Goal: Task Accomplishment & Management: Manage account settings

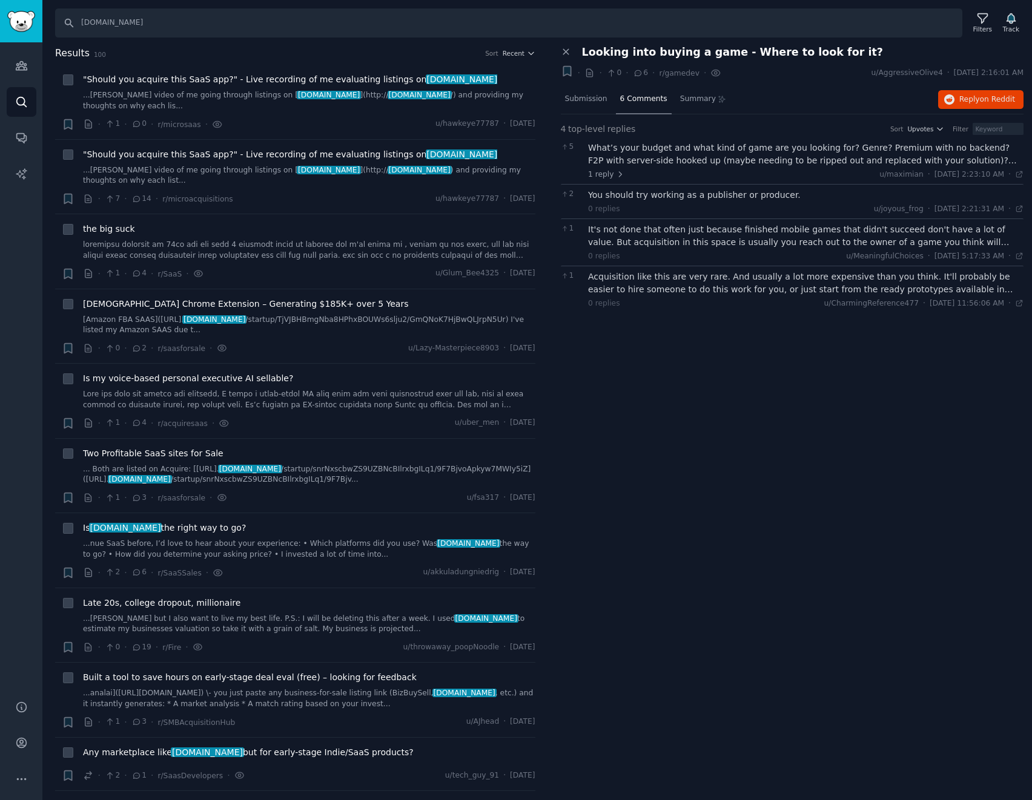
scroll to position [1938, 0]
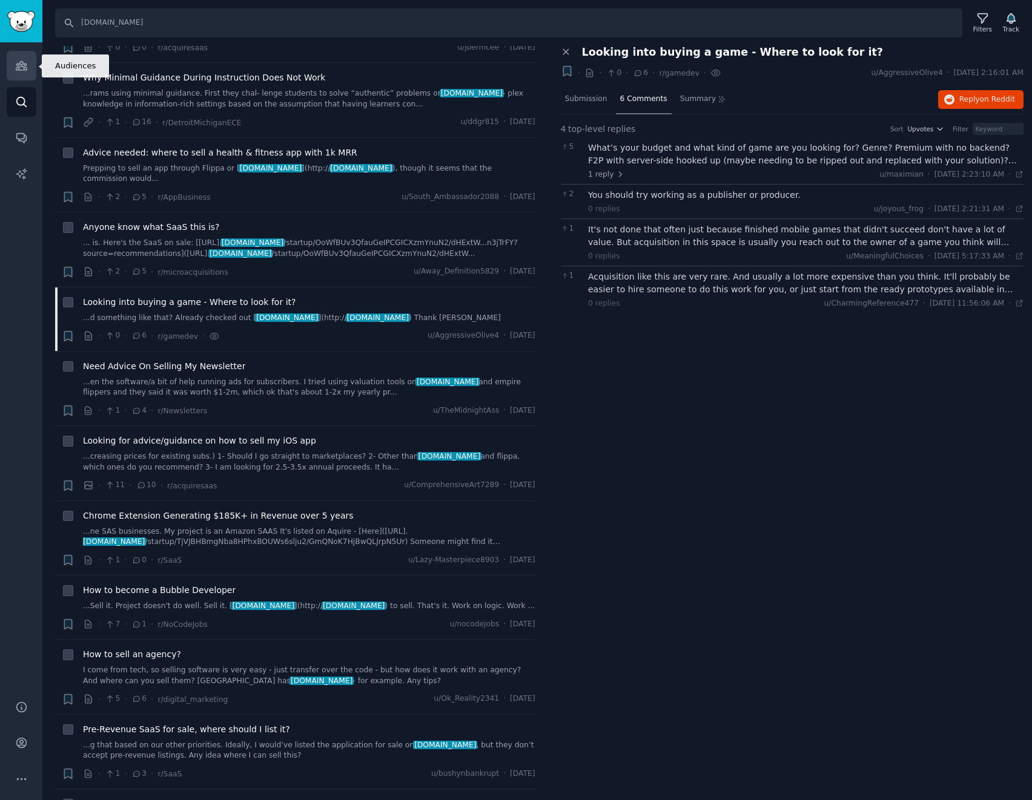
click at [16, 67] on icon "Sidebar" at bounding box center [21, 66] width 11 height 8
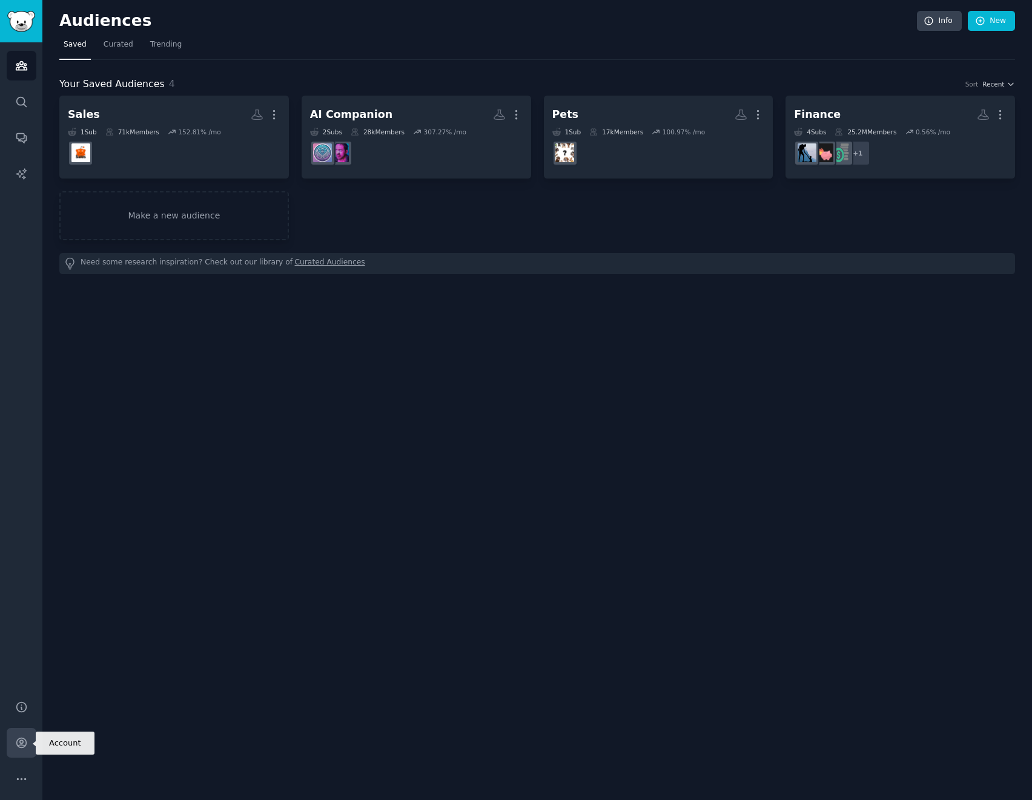
click at [20, 745] on icon "Sidebar" at bounding box center [21, 743] width 13 height 13
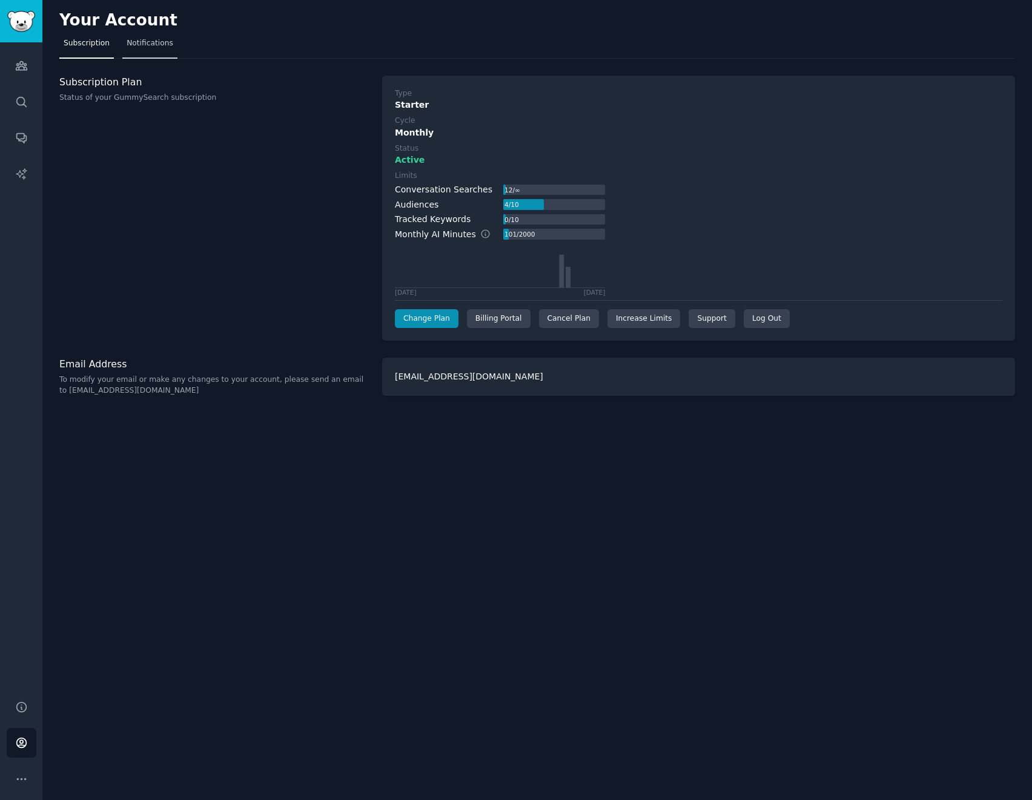
click at [136, 47] on span "Notifications" at bounding box center [150, 43] width 47 height 11
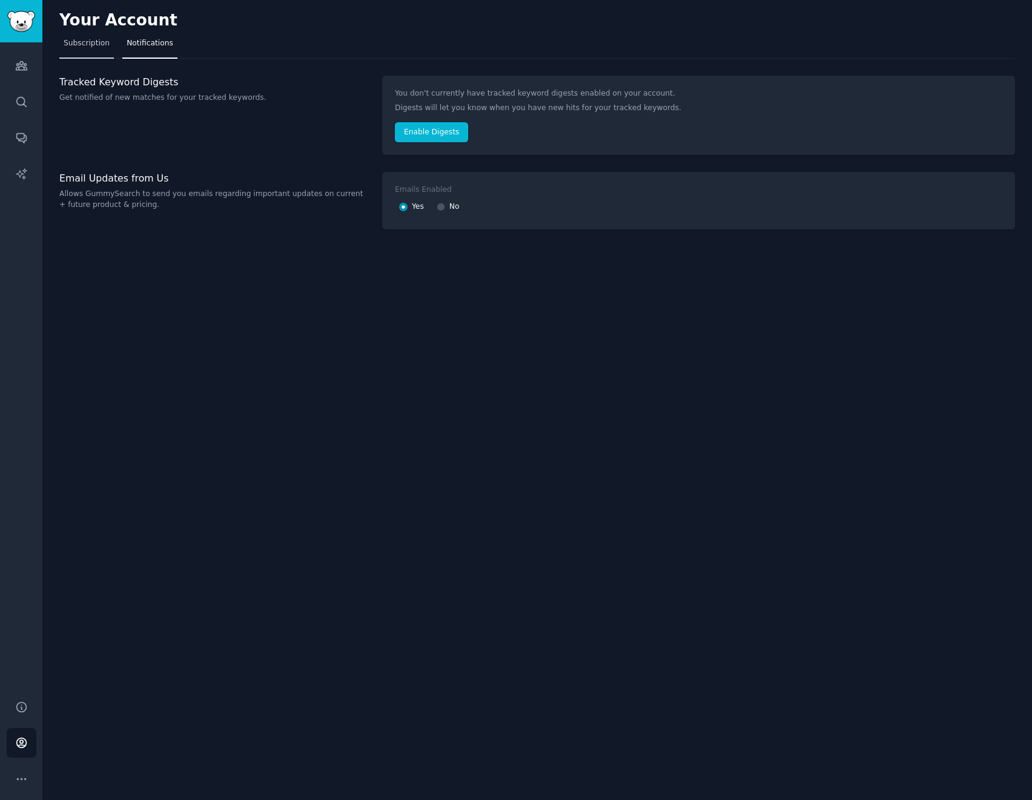
click at [82, 50] on link "Subscription" at bounding box center [86, 46] width 54 height 25
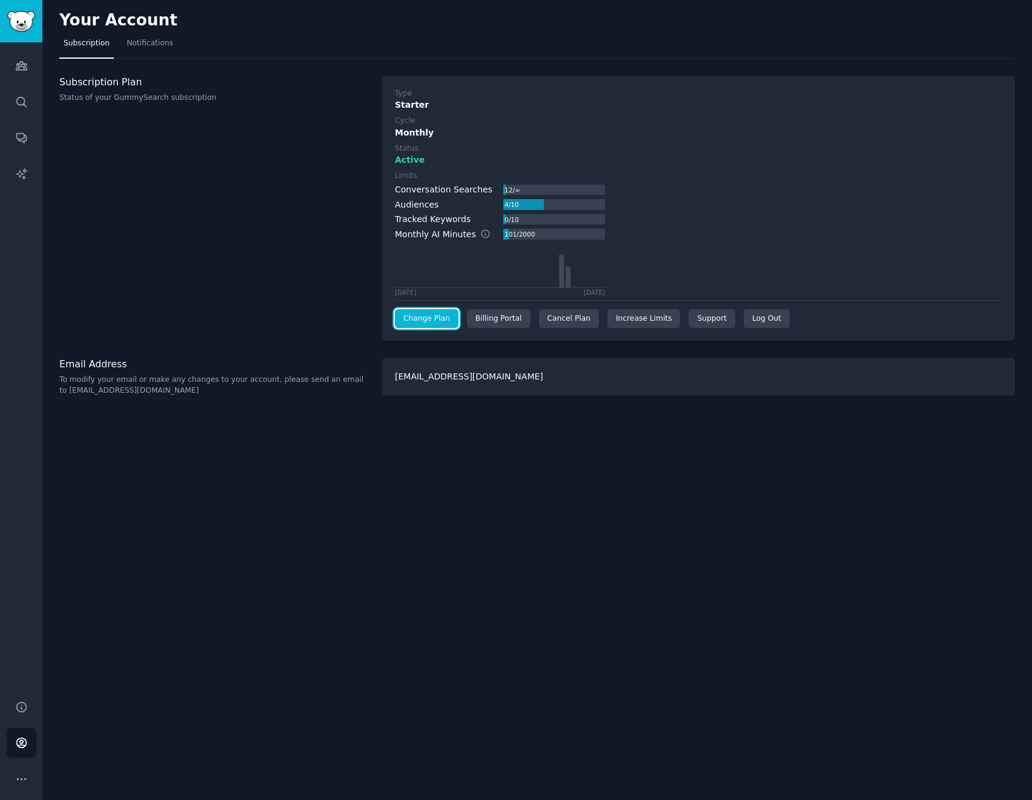
click at [431, 319] on link "Change Plan" at bounding box center [427, 318] width 64 height 19
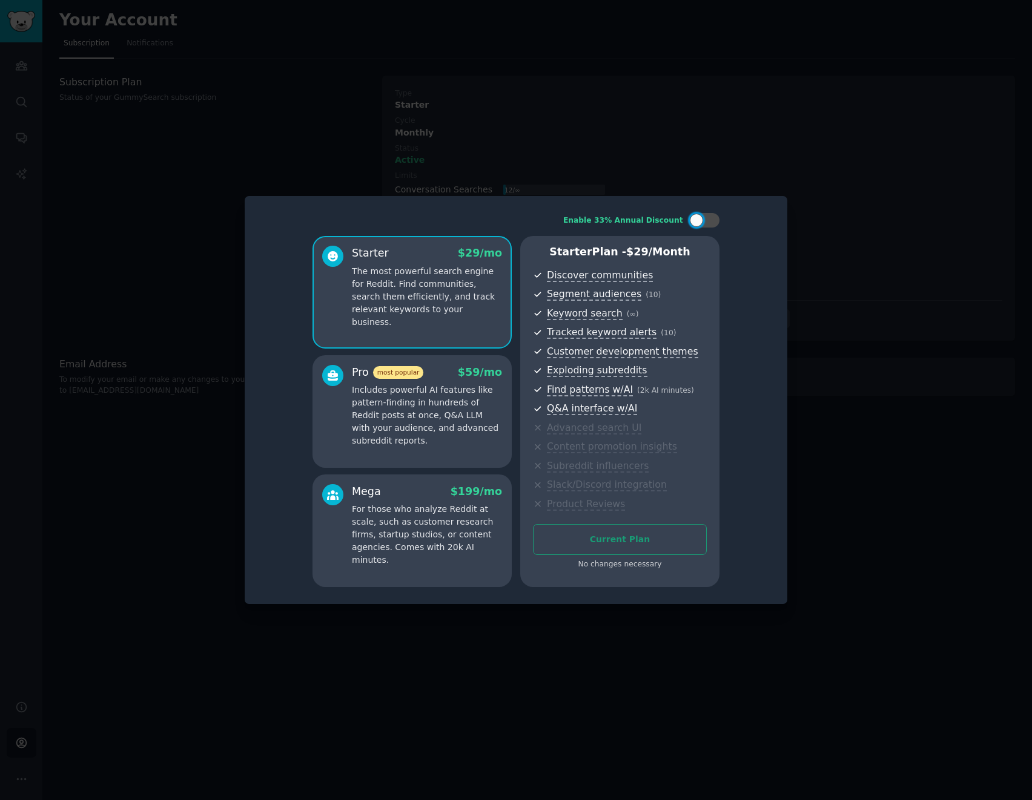
click at [899, 494] on div at bounding box center [516, 400] width 1032 height 800
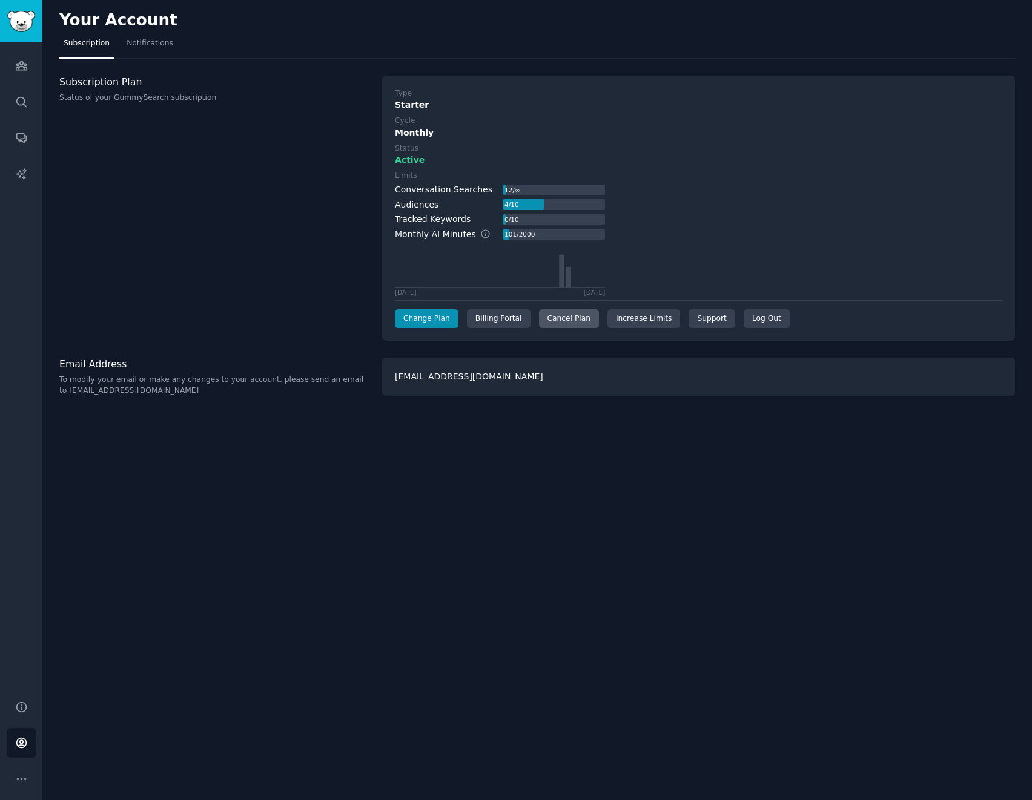
click at [555, 320] on div "Cancel Plan" at bounding box center [569, 318] width 60 height 19
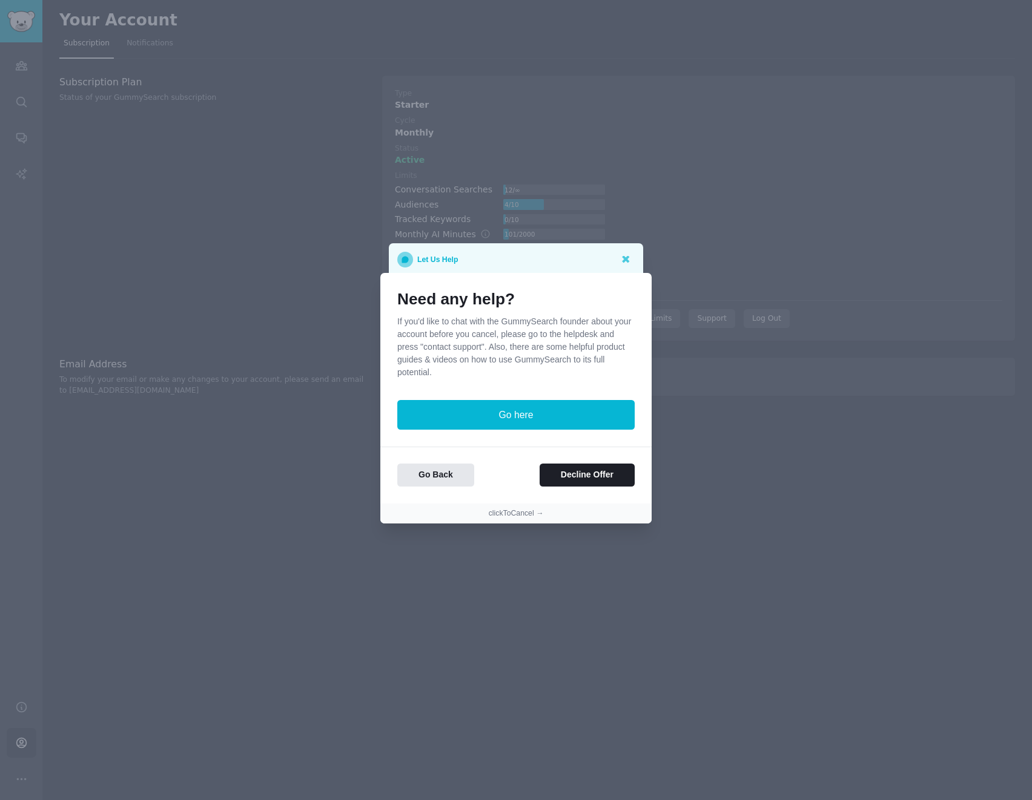
click at [533, 339] on p "If you'd like to chat with the GummySearch founder about your account before yo…" at bounding box center [515, 347] width 237 height 64
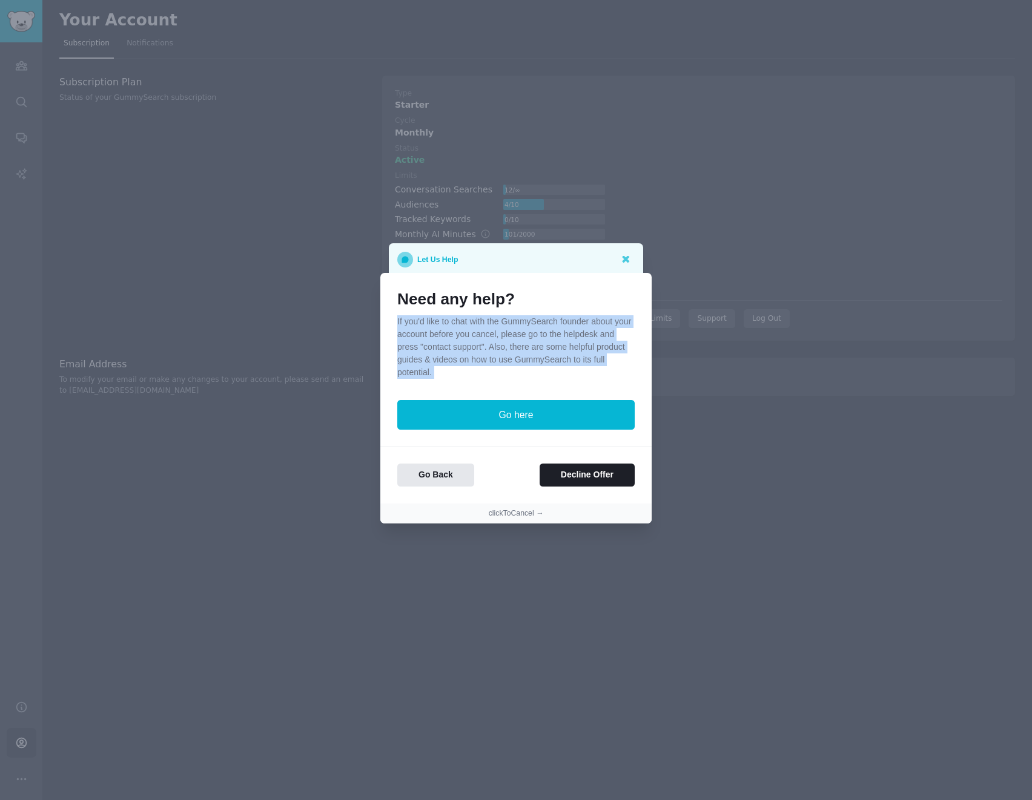
click at [533, 339] on p "If you'd like to chat with the GummySearch founder about your account before yo…" at bounding box center [515, 347] width 237 height 64
click at [558, 338] on p "If you'd like to chat with the GummySearch founder about your account before yo…" at bounding box center [515, 347] width 237 height 64
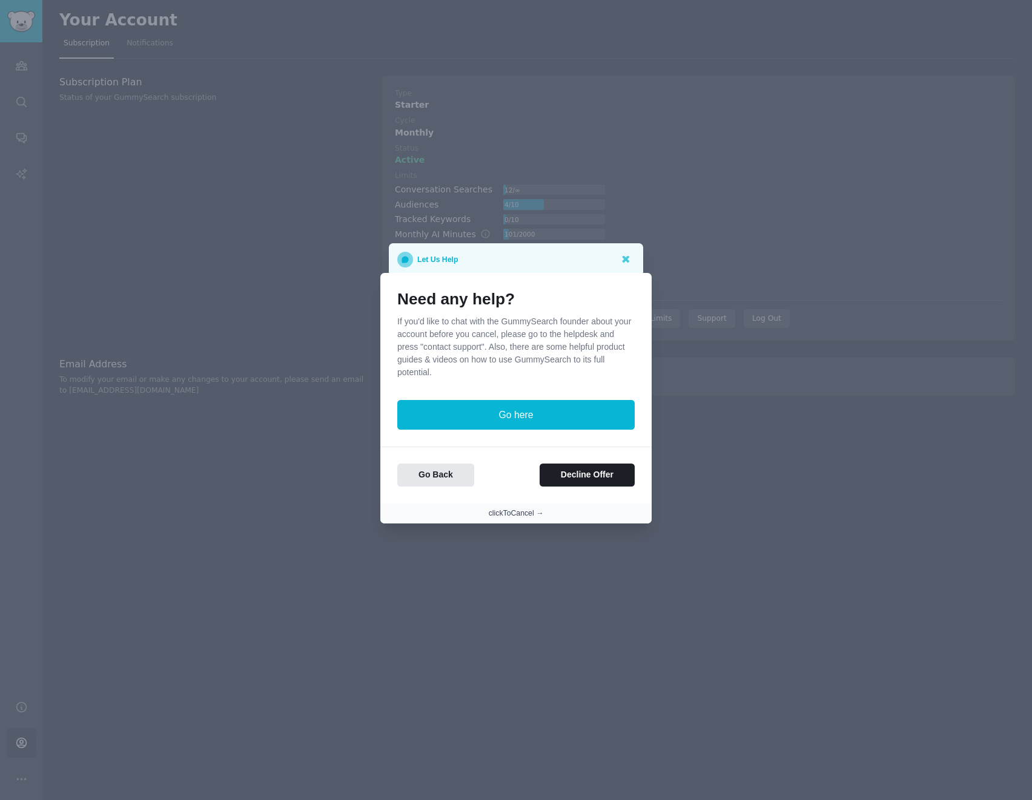
click at [524, 512] on button "clickToCancel →" at bounding box center [516, 514] width 55 height 11
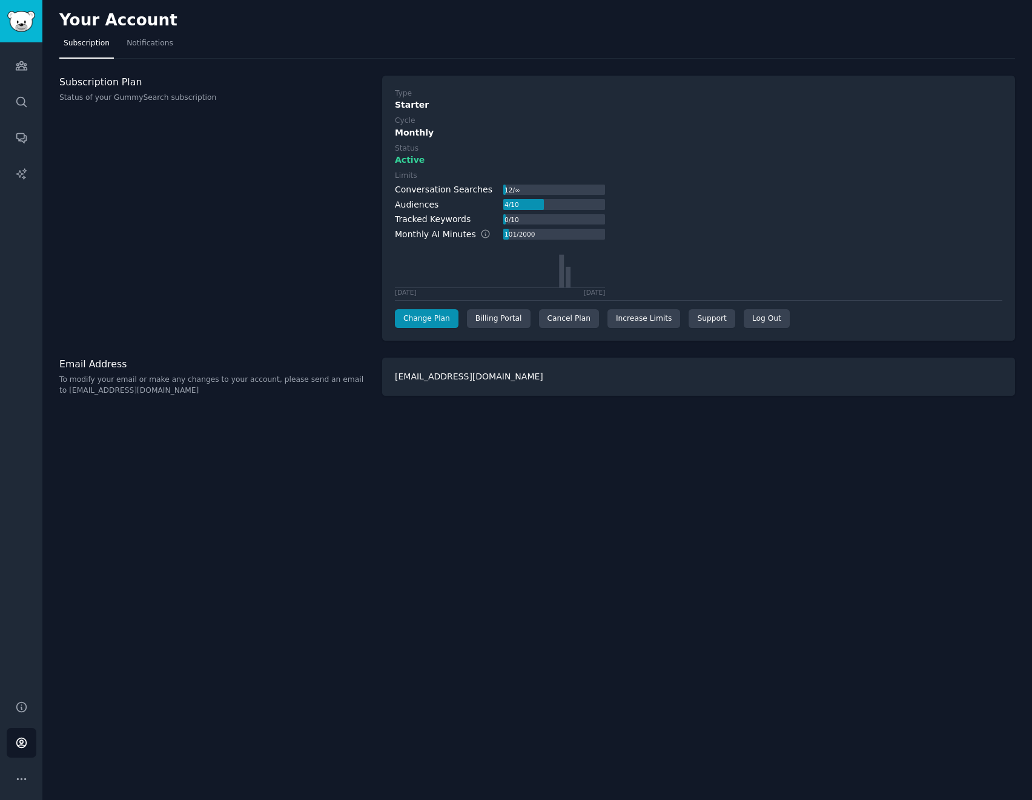
click at [533, 422] on div "Your Account Subscription Notifications Subscription Plan Status of your GummyS…" at bounding box center [536, 400] width 989 height 800
click at [427, 234] on div "Monthly AI Minutes" at bounding box center [449, 234] width 108 height 13
click at [426, 233] on div "Monthly AI Minutes" at bounding box center [449, 234] width 108 height 13
click at [448, 227] on div "Conversation Searches 12 / ∞ Audiences 4 / 10 Tracked Keywords 0 / 10 Monthly A…" at bounding box center [500, 239] width 210 height 113
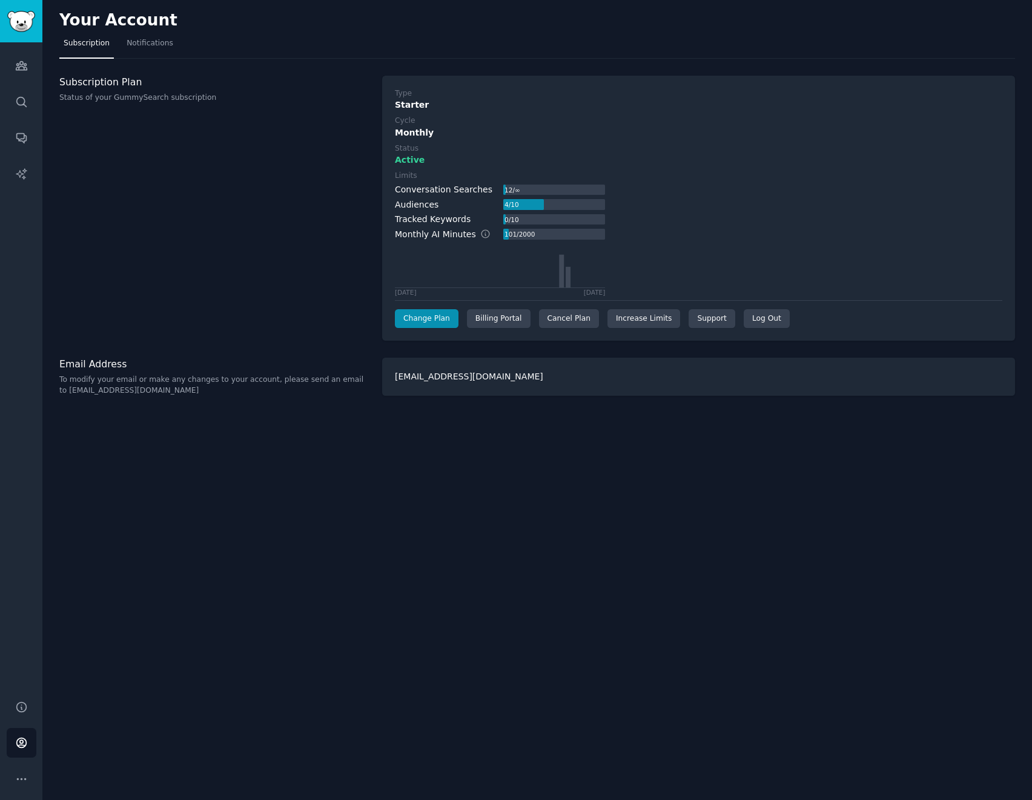
click at [770, 189] on div "Limits Conversation Searches 12 / ∞ Audiences 4 / 10 Tracked Keywords 0 / 10 Mo…" at bounding box center [698, 233] width 607 height 125
click at [493, 315] on div "Billing Portal" at bounding box center [499, 318] width 64 height 19
